Goal: Find specific page/section: Find specific page/section

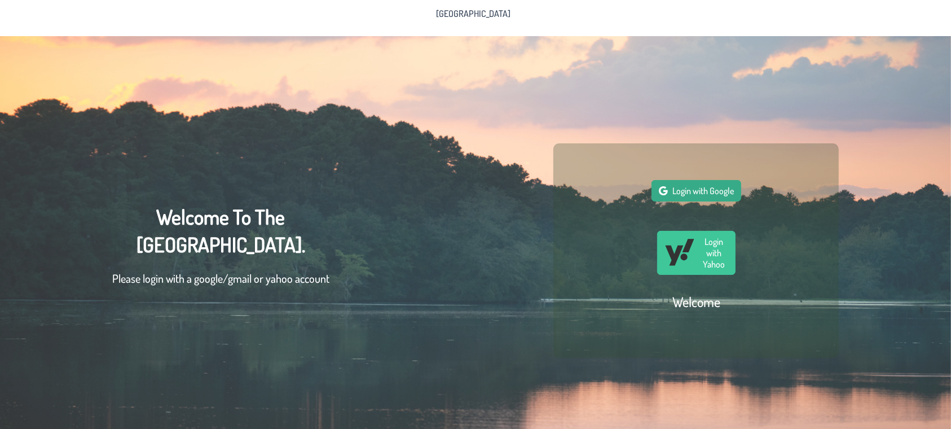
click at [705, 201] on button "Login with Google" at bounding box center [696, 190] width 90 height 21
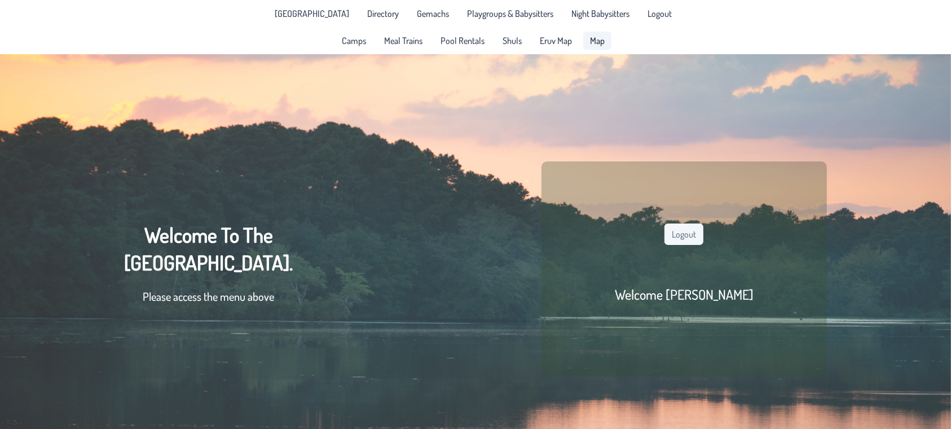
click at [591, 34] on link "Map" at bounding box center [597, 41] width 28 height 18
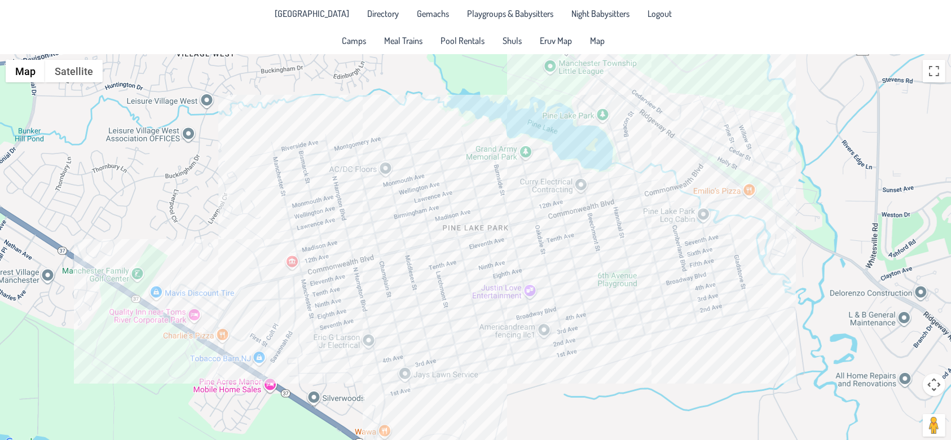
click at [343, 293] on div at bounding box center [475, 252] width 951 height 396
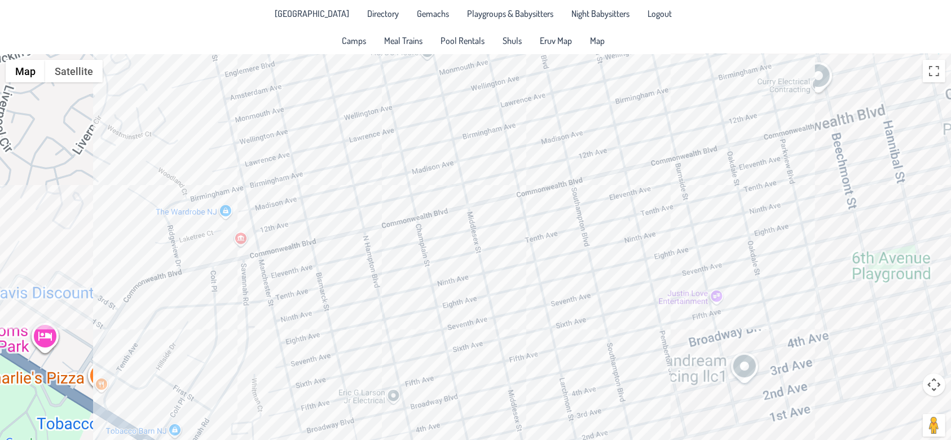
click at [343, 293] on div at bounding box center [475, 252] width 951 height 396
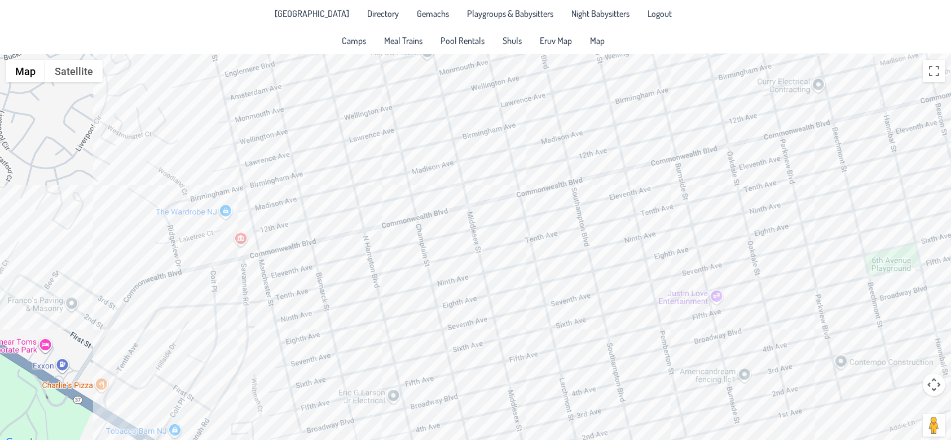
click at [343, 293] on div at bounding box center [475, 252] width 951 height 396
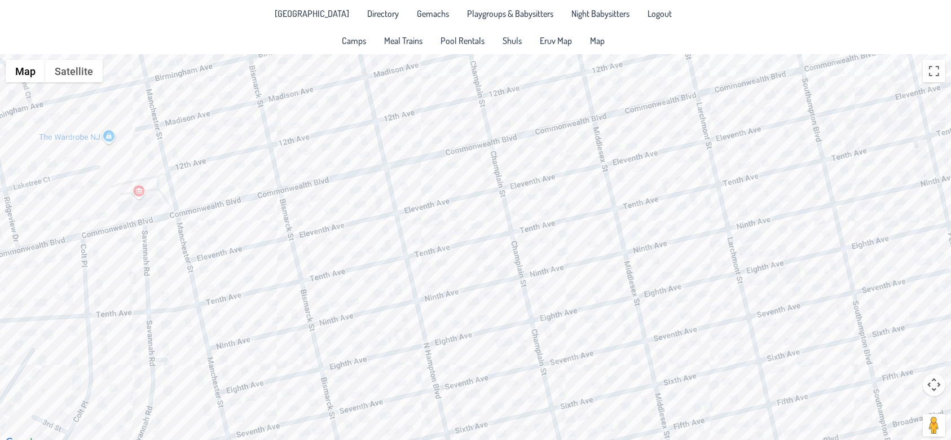
click at [333, 339] on div at bounding box center [475, 252] width 951 height 396
click at [358, 346] on div "[PERSON_NAME] & [PERSON_NAME] [STREET_ADDRESS]" at bounding box center [475, 252] width 951 height 396
click at [325, 244] on div "Yochanan & [PERSON_NAME] [STREET_ADDRESS]" at bounding box center [475, 252] width 951 height 396
click at [263, 365] on div "[PERSON_NAME] & [PERSON_NAME] [STREET_ADDRESS]" at bounding box center [475, 252] width 951 height 396
click at [214, 424] on div "[PERSON_NAME] & [PERSON_NAME] [STREET_ADDRESS]" at bounding box center [475, 252] width 951 height 396
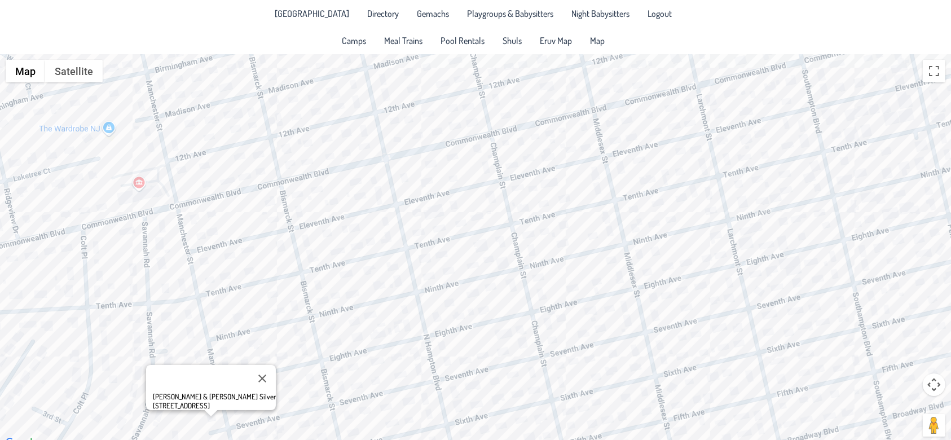
scroll to position [10, 0]
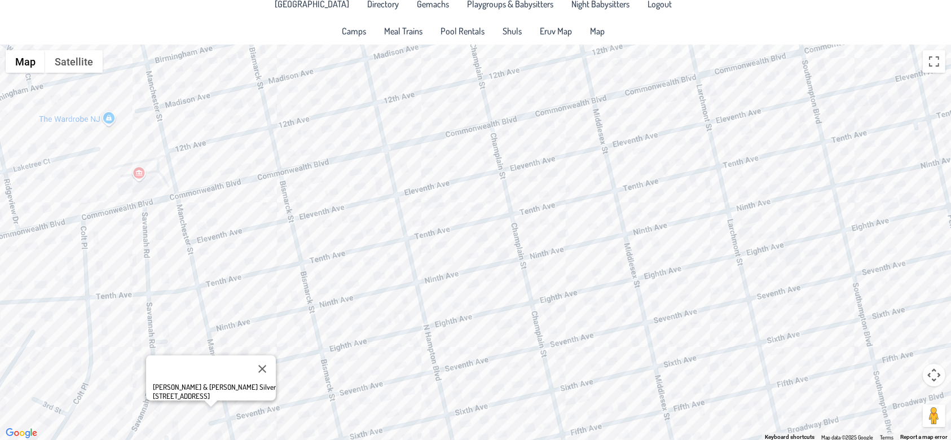
click at [454, 293] on div "[PERSON_NAME] & [PERSON_NAME] Silver [STREET_ADDRESS]" at bounding box center [475, 243] width 951 height 396
click at [495, 249] on div "& [PERSON_NAME] [STREET_ADDRESS]" at bounding box center [475, 243] width 951 height 396
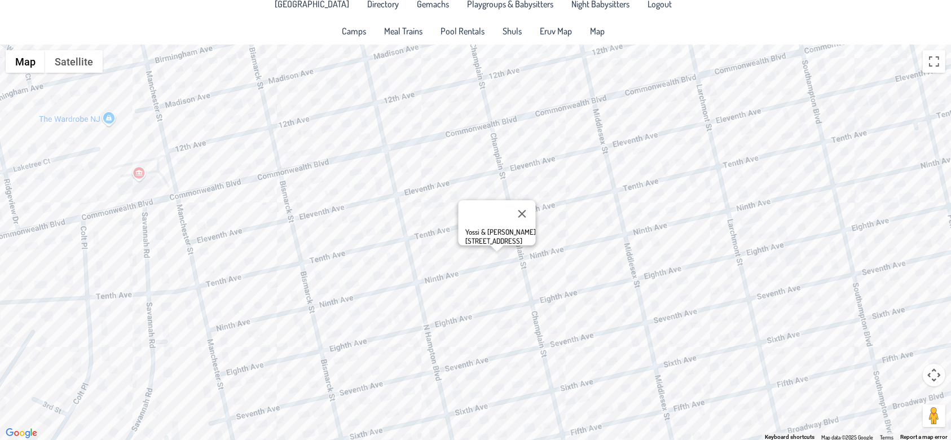
click at [509, 259] on div "Yossi & [PERSON_NAME] [STREET_ADDRESS]" at bounding box center [475, 243] width 951 height 396
click at [594, 274] on div "[PERSON_NAME] & [PERSON_NAME] [STREET_ADDRESS]" at bounding box center [475, 243] width 951 height 396
click at [653, 206] on div "Mordy & [PERSON_NAME] [STREET_ADDRESS]" at bounding box center [475, 243] width 951 height 396
click at [675, 209] on div "[PERSON_NAME] & [PERSON_NAME] [STREET_ADDRESS]" at bounding box center [475, 243] width 951 height 396
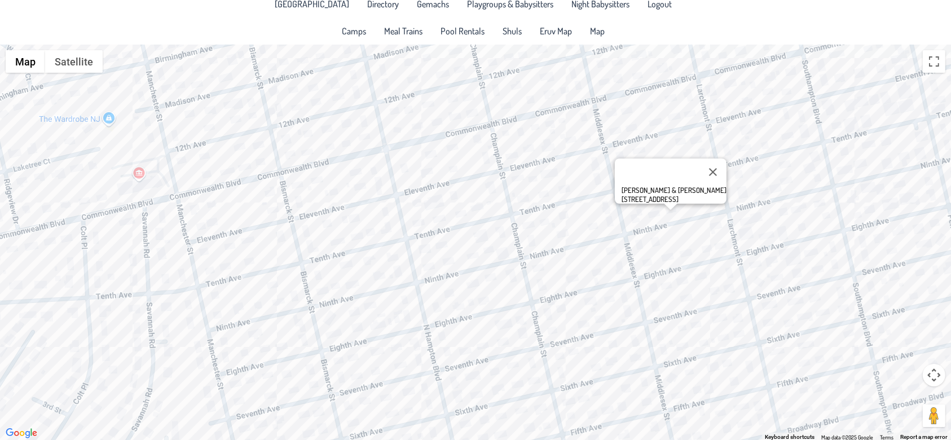
click at [725, 200] on div "Zevi & [PERSON_NAME] [STREET_ADDRESS]" at bounding box center [475, 243] width 951 height 396
click at [707, 205] on div "Zevi & [PERSON_NAME] [STREET_ADDRESS]" at bounding box center [475, 243] width 951 height 396
click at [790, 209] on div "Zevi & [PERSON_NAME] [STREET_ADDRESS]" at bounding box center [475, 243] width 951 height 396
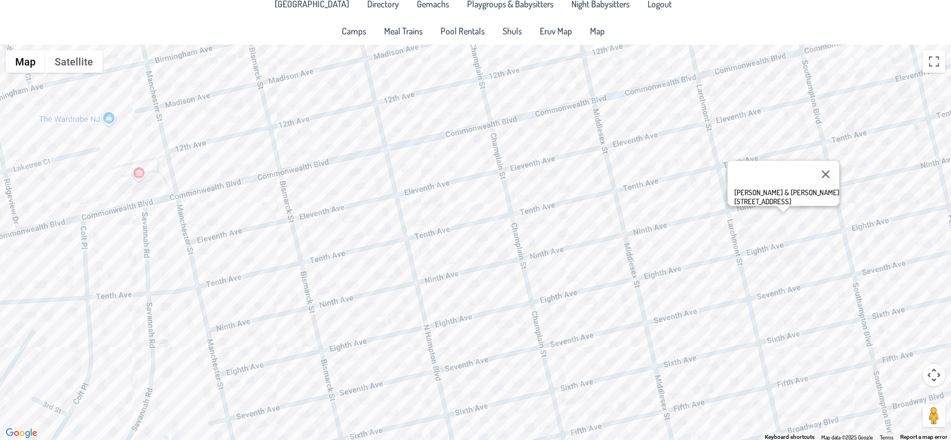
click at [744, 232] on div "[PERSON_NAME] & [PERSON_NAME] [STREET_ADDRESS]" at bounding box center [475, 243] width 951 height 396
click at [619, 151] on div "Bentzy & [PERSON_NAME] [STREET_ADDRESS]" at bounding box center [475, 243] width 951 height 396
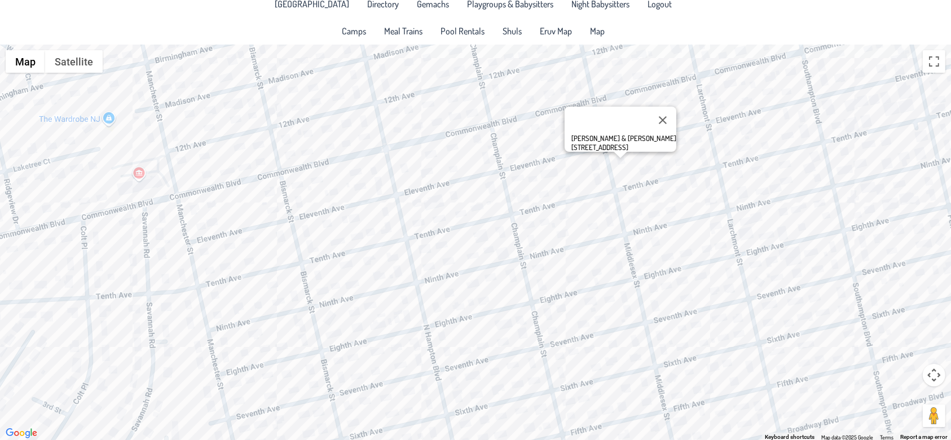
click at [597, 175] on div "[PERSON_NAME] & [PERSON_NAME] [STREET_ADDRESS]" at bounding box center [475, 243] width 951 height 396
click at [521, 178] on div "& Ita Nemtzov [STREET_ADDRESS]" at bounding box center [475, 243] width 951 height 396
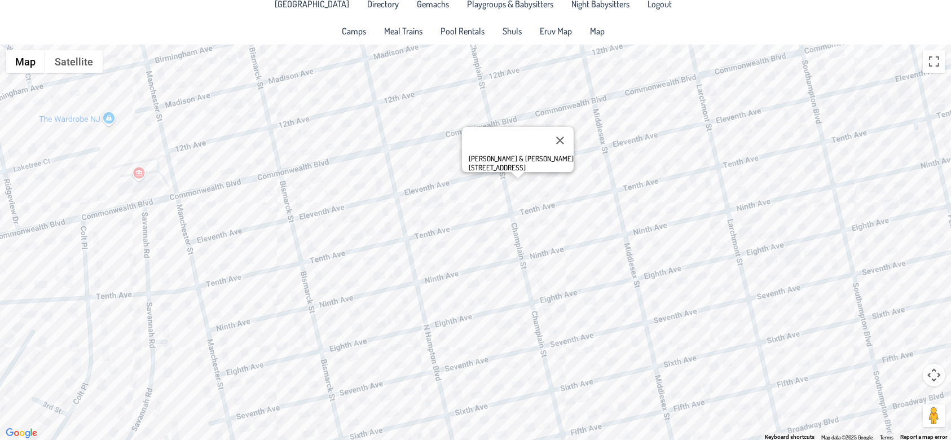
click at [512, 197] on div "[PERSON_NAME] & Etti Fireman [STREET_ADDRESS]" at bounding box center [475, 243] width 951 height 396
click at [543, 178] on div "[PERSON_NAME] & Etti Fireman [STREET_ADDRESS]" at bounding box center [475, 243] width 951 height 396
click at [603, 178] on div "[PERSON_NAME] & Etti Fireman [STREET_ADDRESS]" at bounding box center [475, 243] width 951 height 396
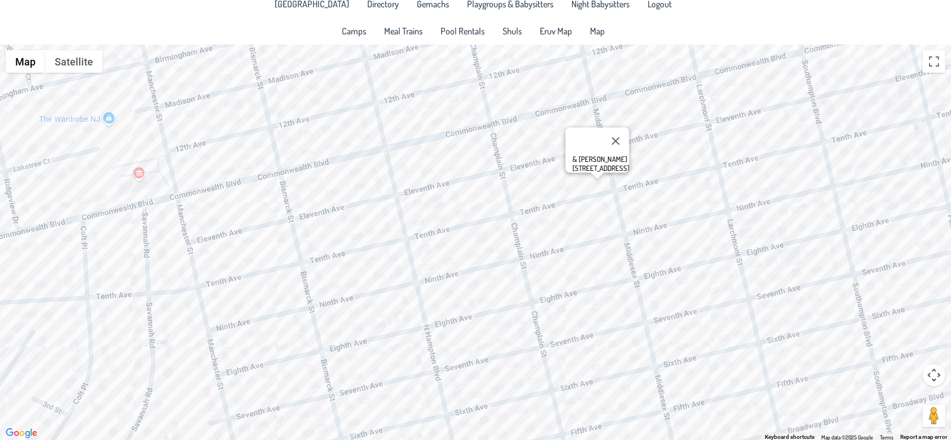
click at [552, 140] on div "& Ita Nemtzov [STREET_ADDRESS]" at bounding box center [475, 243] width 951 height 396
click at [518, 176] on div "Avraham & [PERSON_NAME] [STREET_ADDRESS]" at bounding box center [475, 243] width 951 height 396
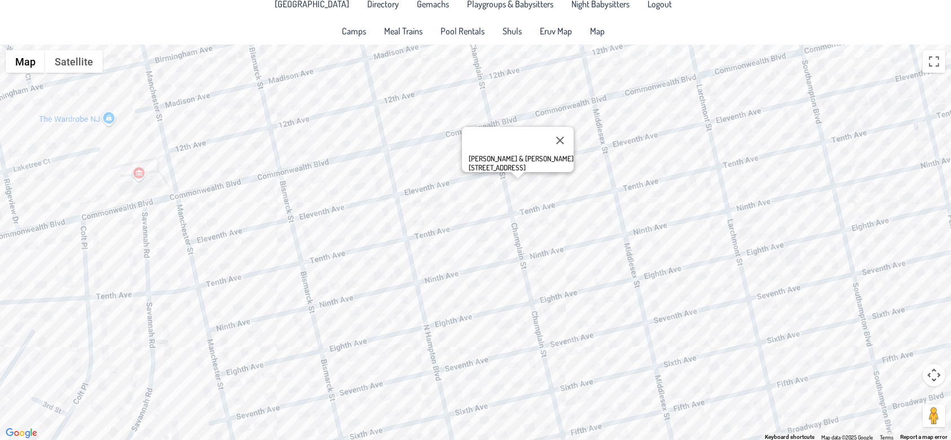
click at [181, 155] on div "[PERSON_NAME] & Etti Fireman [STREET_ADDRESS]" at bounding box center [475, 243] width 951 height 396
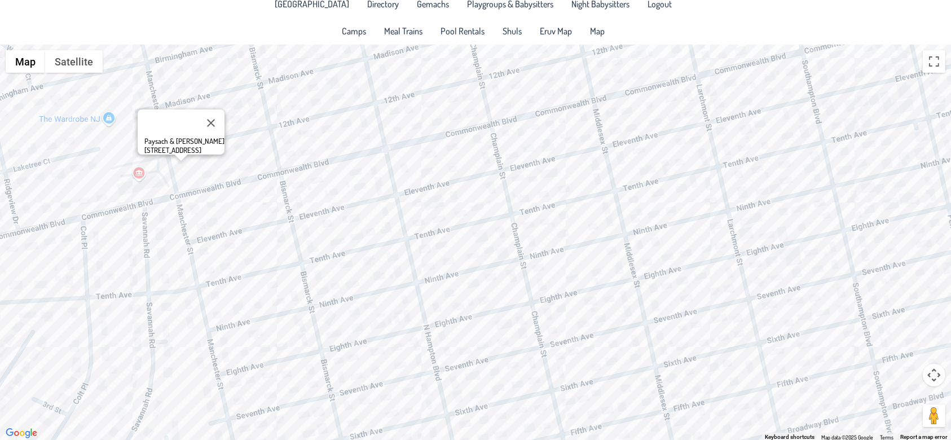
click at [236, 251] on div "Paysach & [PERSON_NAME] [STREET_ADDRESS]" at bounding box center [475, 243] width 951 height 396
click at [208, 271] on div "Shalom & [PERSON_NAME] [STREET_ADDRESS]" at bounding box center [475, 243] width 951 height 396
click at [385, 88] on div "[PERSON_NAME] & [PERSON_NAME] [STREET_ADDRESS]" at bounding box center [475, 243] width 951 height 396
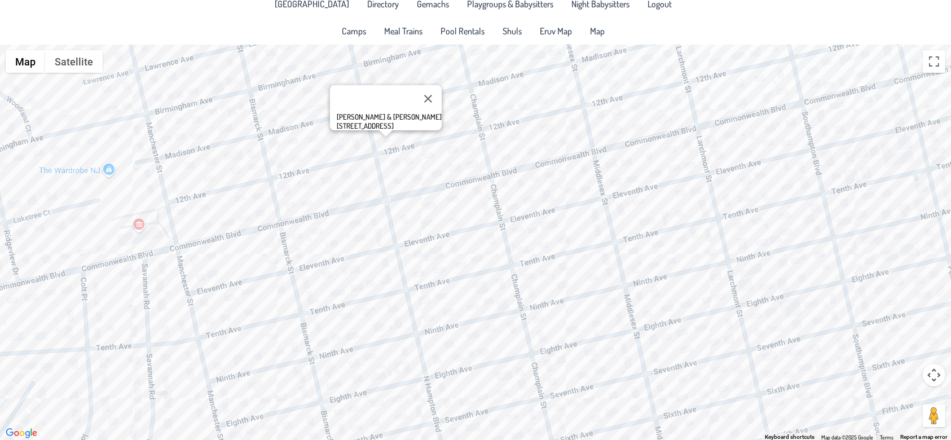
click at [236, 112] on div "[PERSON_NAME] & [PERSON_NAME] [STREET_ADDRESS]" at bounding box center [475, 243] width 951 height 396
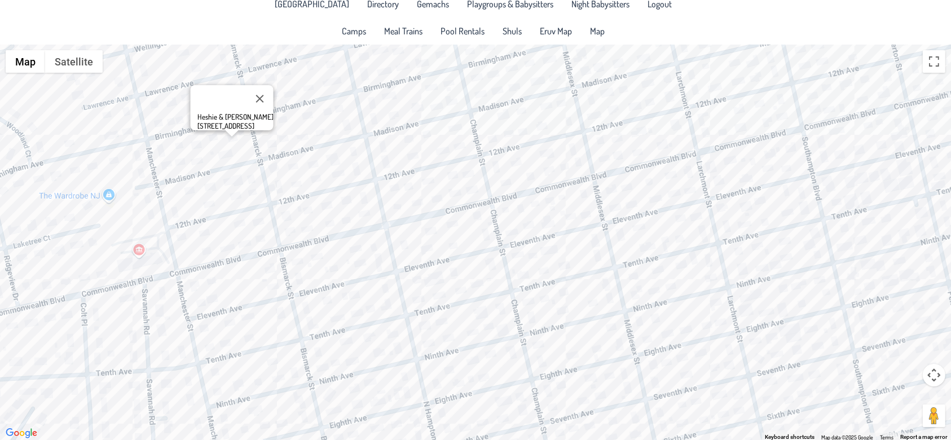
click at [209, 132] on div "Heshie & [PERSON_NAME] [STREET_ADDRESS]" at bounding box center [475, 243] width 951 height 396
click at [196, 144] on div "Pinny & [PERSON_NAME] [STREET_ADDRESS]" at bounding box center [475, 243] width 951 height 396
click at [109, 200] on div "[PERSON_NAME] & [PERSON_NAME] Lob [STREET_ADDRESS]" at bounding box center [475, 243] width 951 height 396
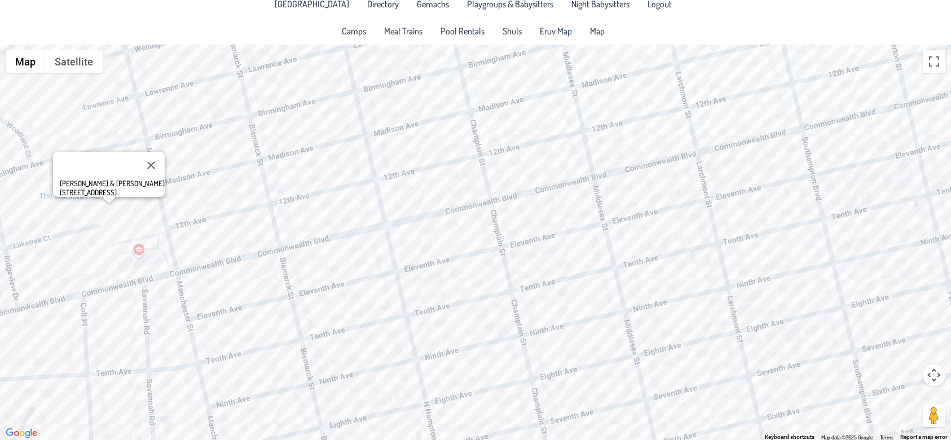
click at [73, 245] on div "[PERSON_NAME] & [PERSON_NAME] [STREET_ADDRESS]" at bounding box center [475, 243] width 951 height 396
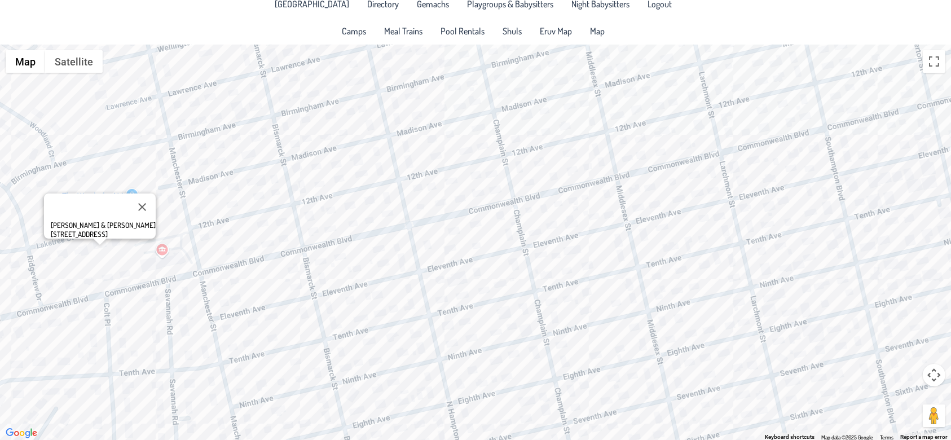
click at [73, 245] on div "[PERSON_NAME] & [PERSON_NAME] [STREET_ADDRESS]" at bounding box center [475, 243] width 951 height 396
click at [63, 255] on div "[PERSON_NAME] & [PERSON_NAME] [STREET_ADDRESS]" at bounding box center [475, 243] width 951 height 396
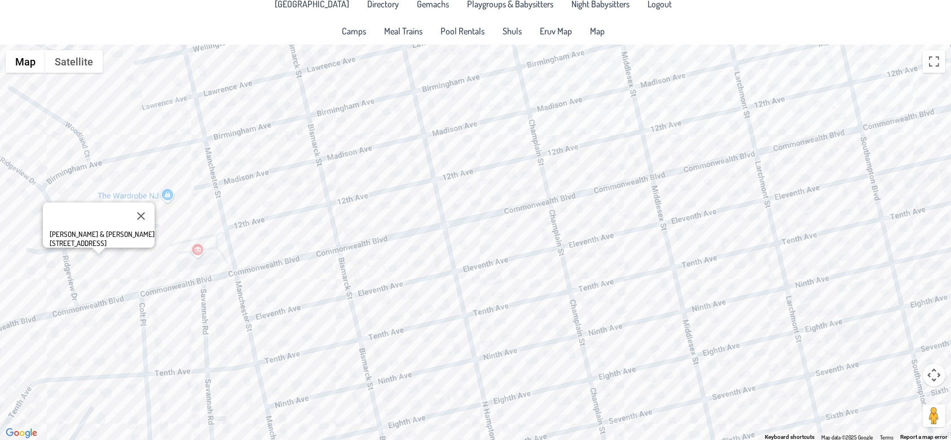
click at [81, 260] on div "[PERSON_NAME] & [PERSON_NAME] [STREET_ADDRESS]" at bounding box center [475, 243] width 951 height 396
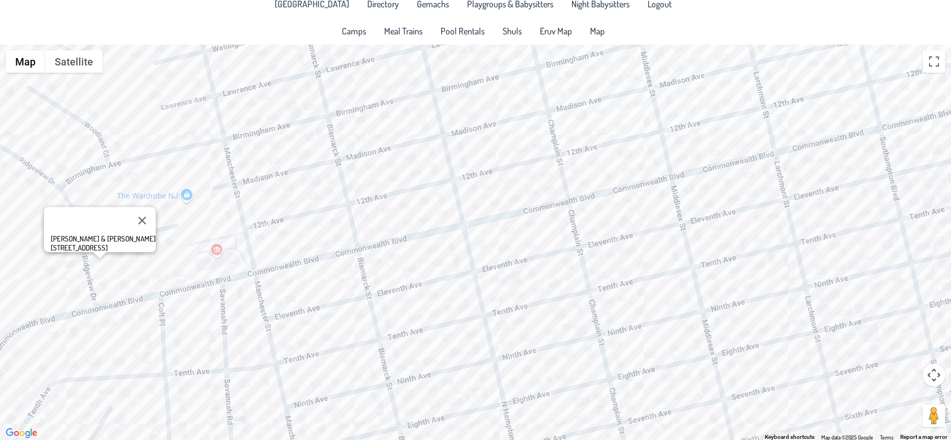
click at [98, 186] on div "[PERSON_NAME] & [PERSON_NAME] [STREET_ADDRESS]" at bounding box center [475, 243] width 951 height 396
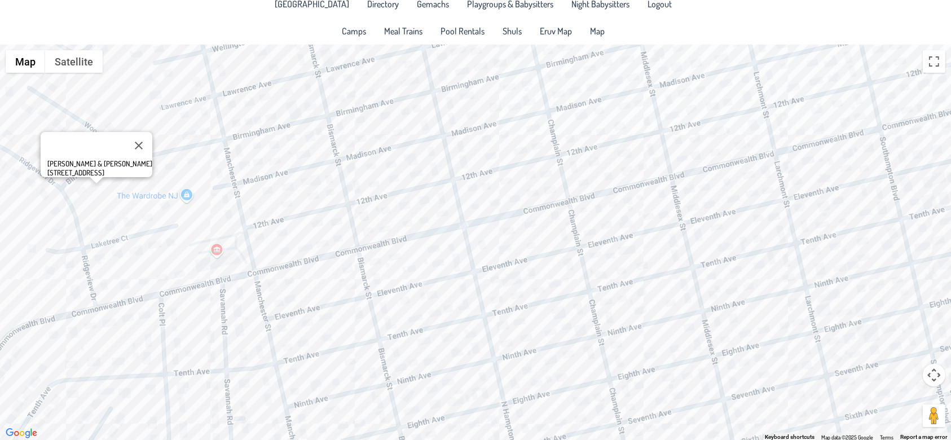
click at [113, 179] on div "[PERSON_NAME] & [PERSON_NAME] Erlbaum [STREET_ADDRESS]" at bounding box center [475, 243] width 951 height 396
click at [174, 72] on div "Yitzy & [PERSON_NAME] [STREET_ADDRESS]" at bounding box center [475, 243] width 951 height 396
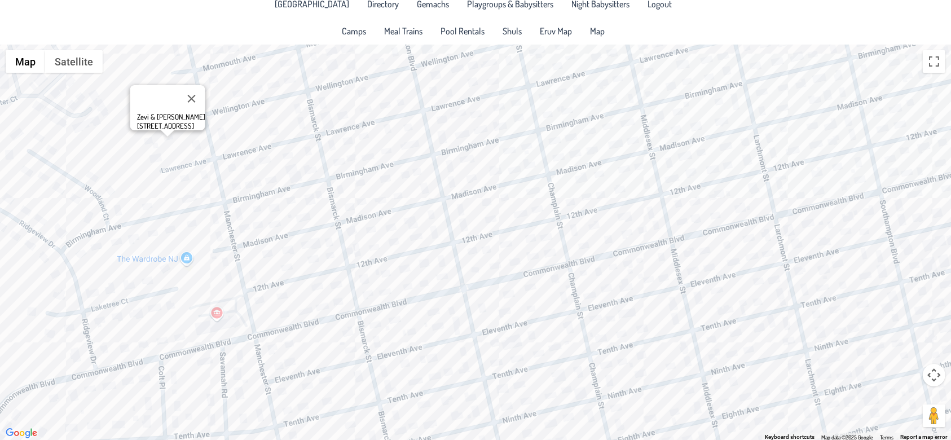
click at [531, 177] on div "Zevi & [PERSON_NAME] [STREET_ADDRESS]" at bounding box center [475, 243] width 951 height 396
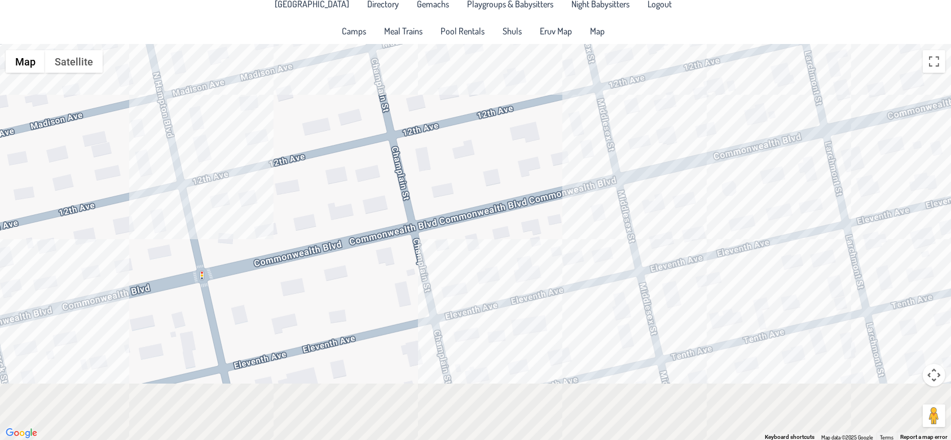
drag, startPoint x: 531, startPoint y: 177, endPoint x: 334, endPoint y: 47, distance: 235.7
click at [334, 47] on div "Zevi & [PERSON_NAME] [STREET_ADDRESS]" at bounding box center [475, 243] width 951 height 396
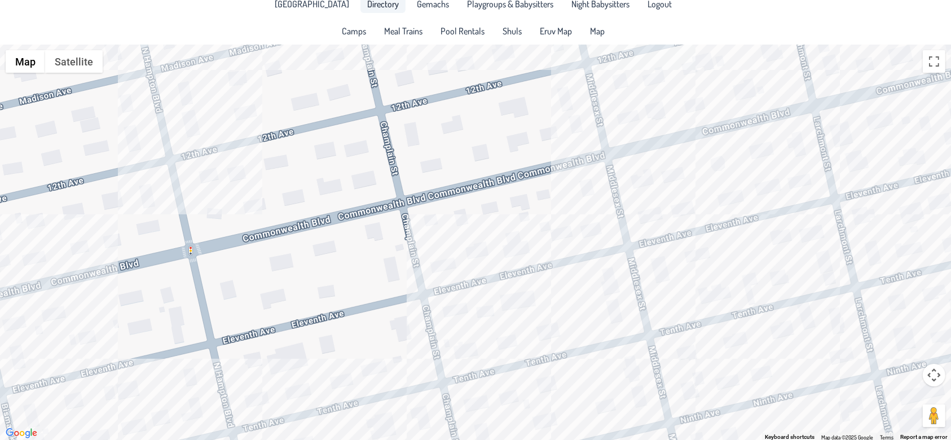
click at [367, 8] on span "Directory" at bounding box center [383, 3] width 32 height 9
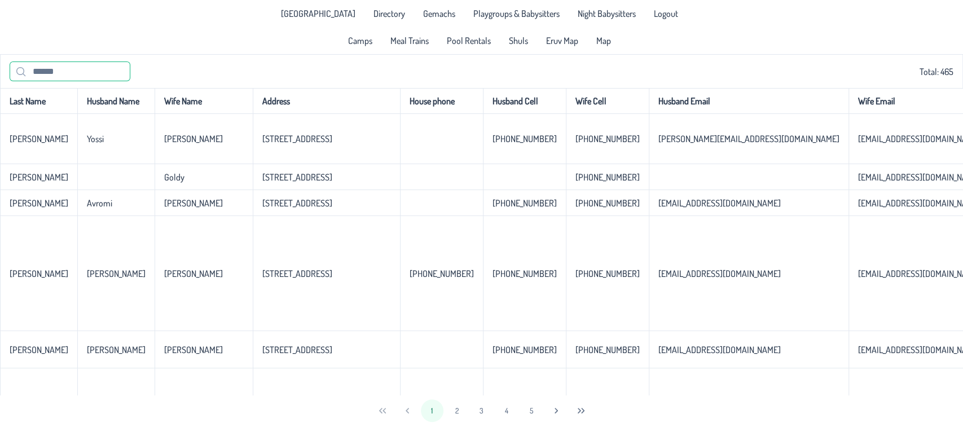
click at [117, 67] on input "text" at bounding box center [70, 71] width 121 height 20
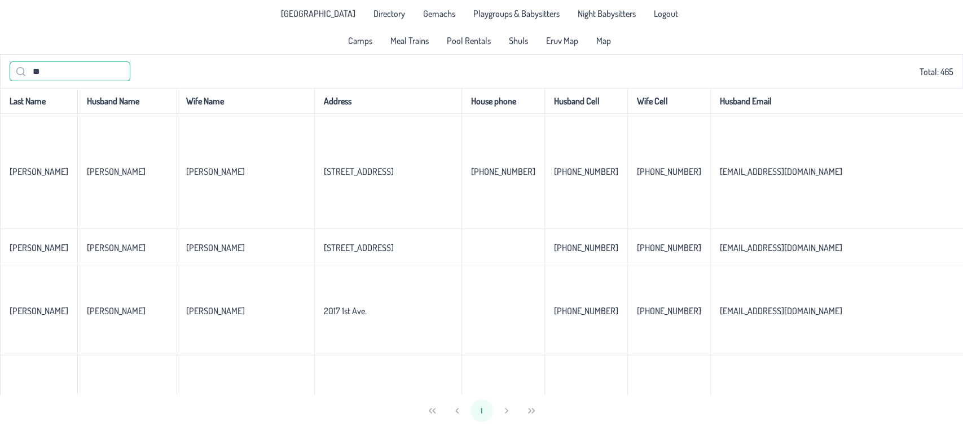
click at [55, 72] on input "**" at bounding box center [70, 71] width 121 height 20
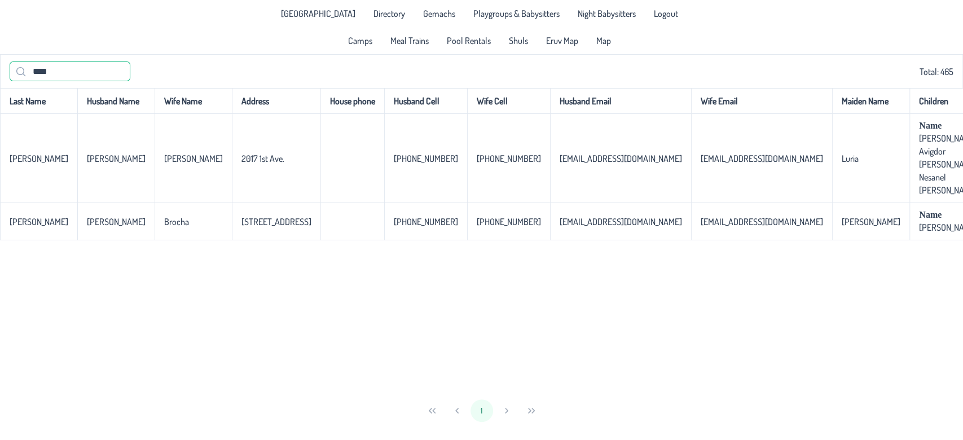
type input "*****"
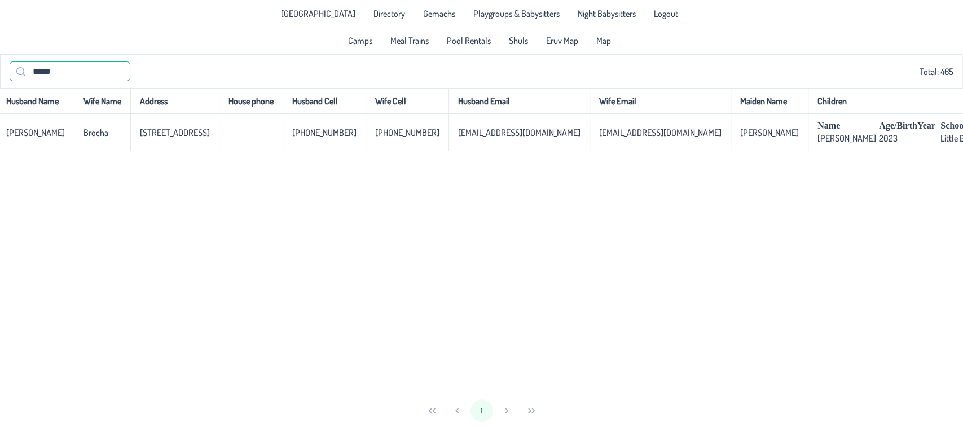
scroll to position [0, 214]
